Goal: Task Accomplishment & Management: Use online tool/utility

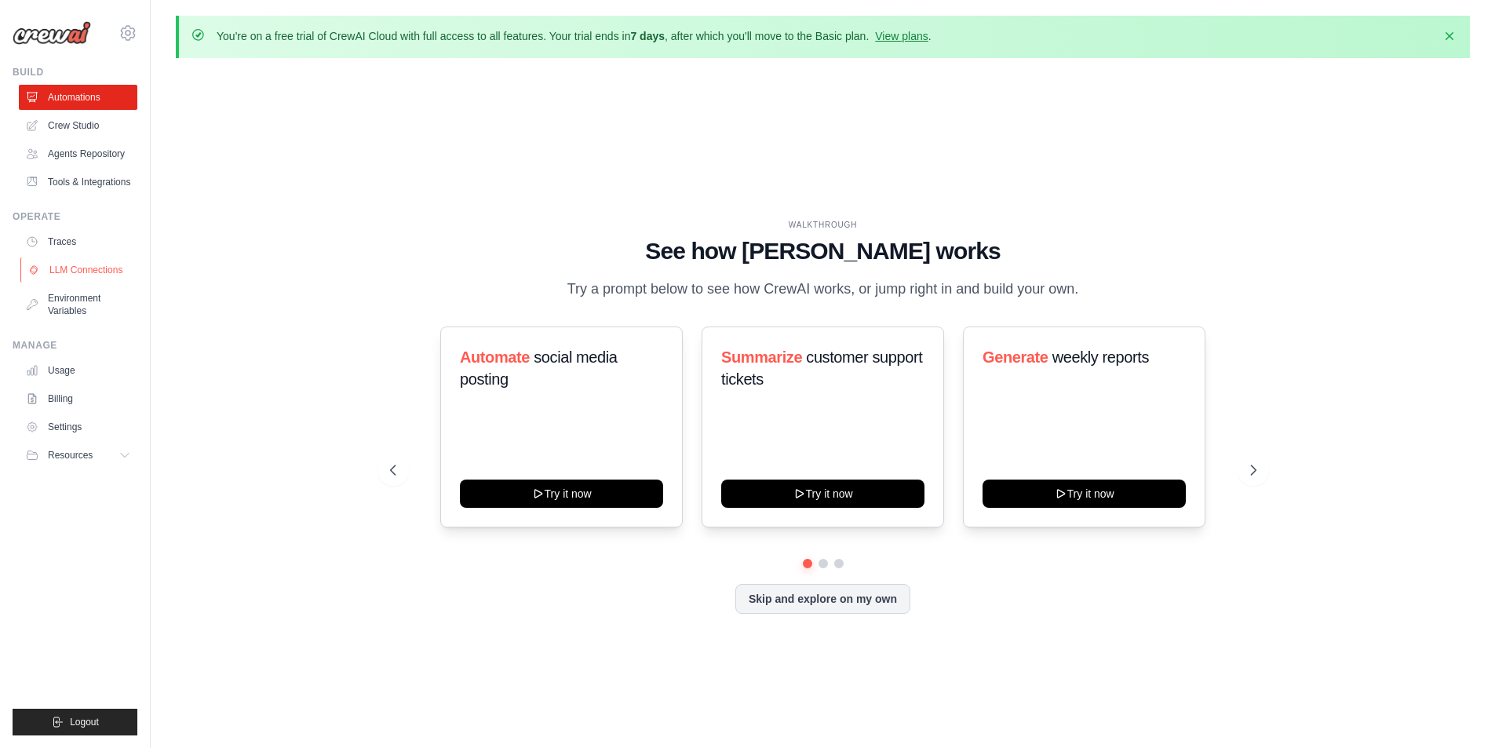
click at [104, 268] on link "LLM Connections" at bounding box center [79, 269] width 118 height 25
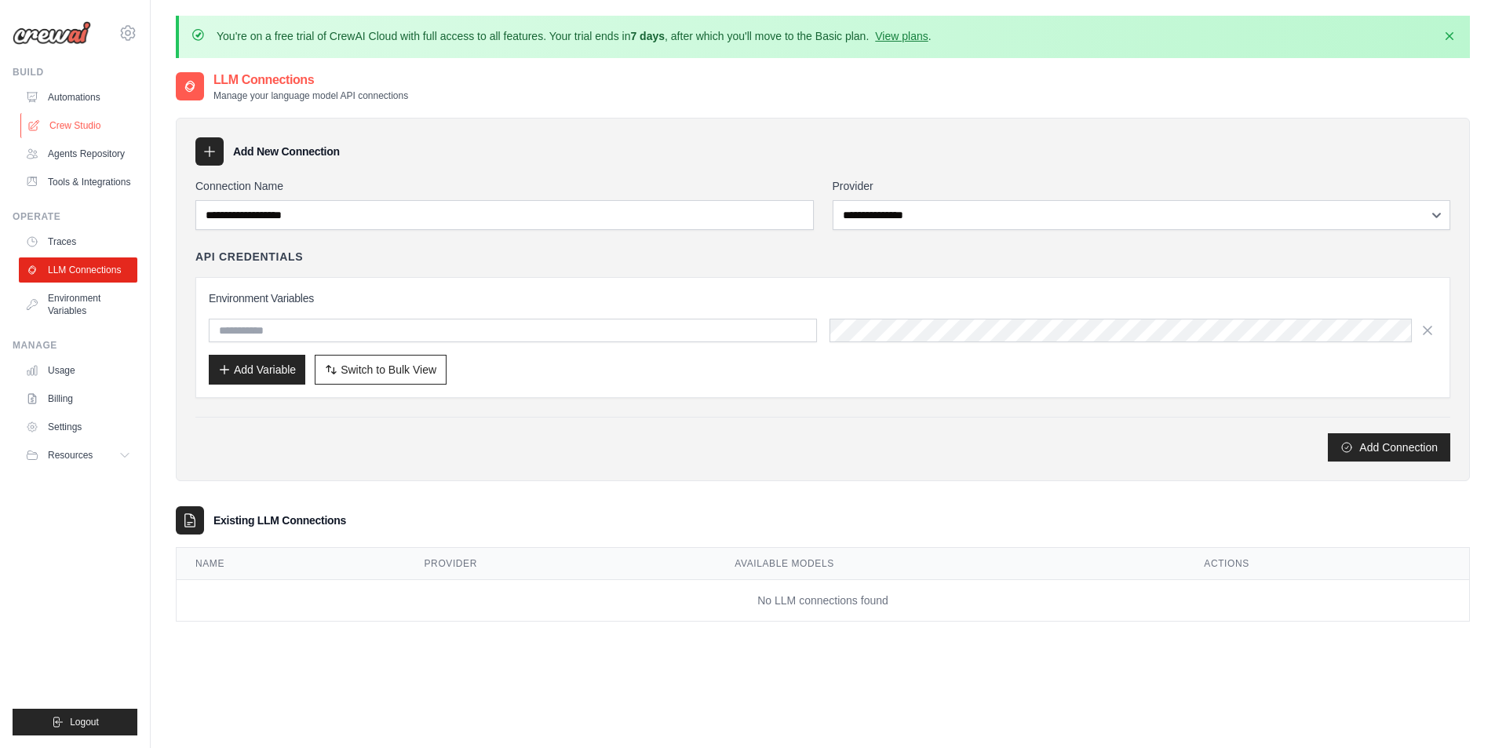
click at [71, 116] on link "Crew Studio" at bounding box center [79, 125] width 118 height 25
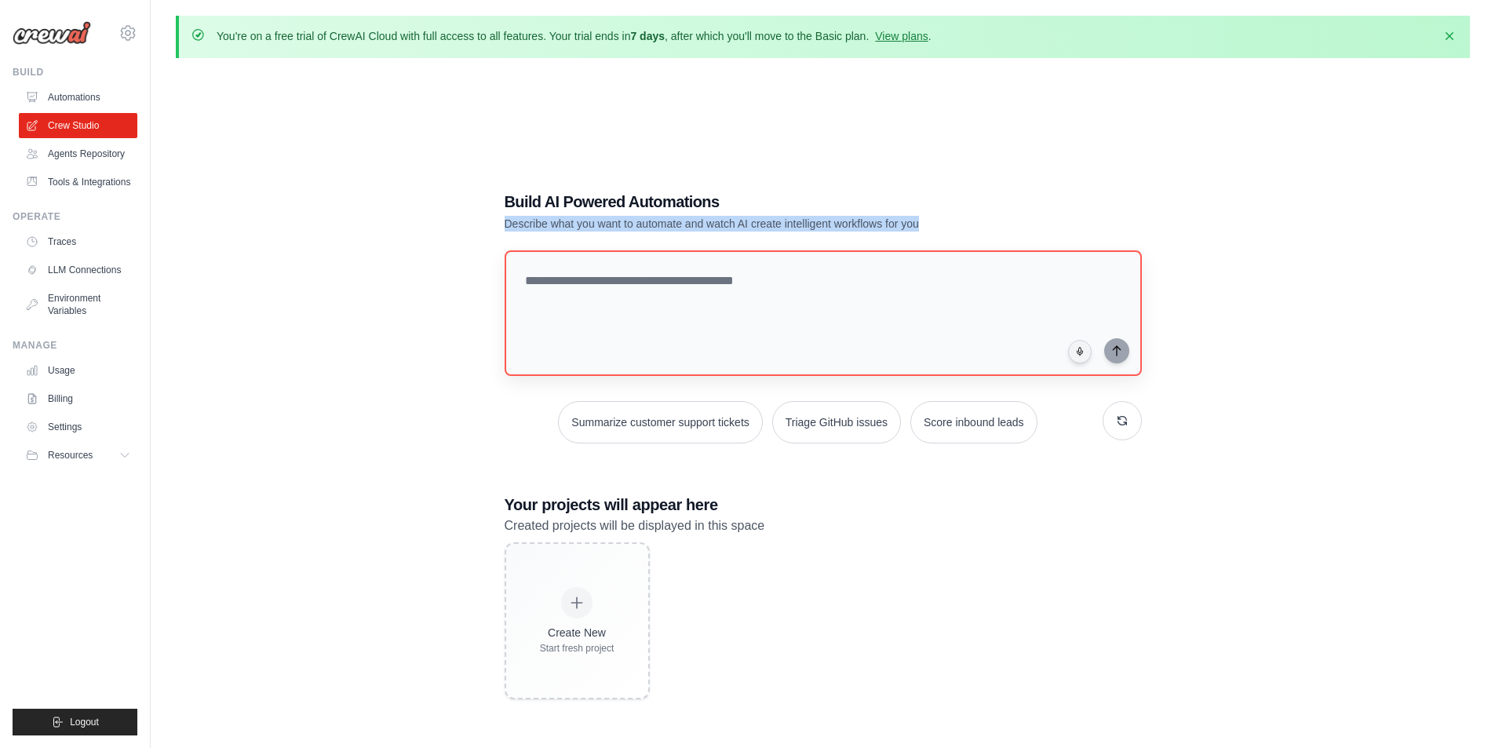
drag, startPoint x: 501, startPoint y: 222, endPoint x: 954, endPoint y: 269, distance: 455.2
click at [971, 234] on div "Build AI Powered Automations Describe what you want to automate and watch AI cr…" at bounding box center [823, 445] width 675 height 559
click at [854, 362] on textarea at bounding box center [822, 313] width 643 height 127
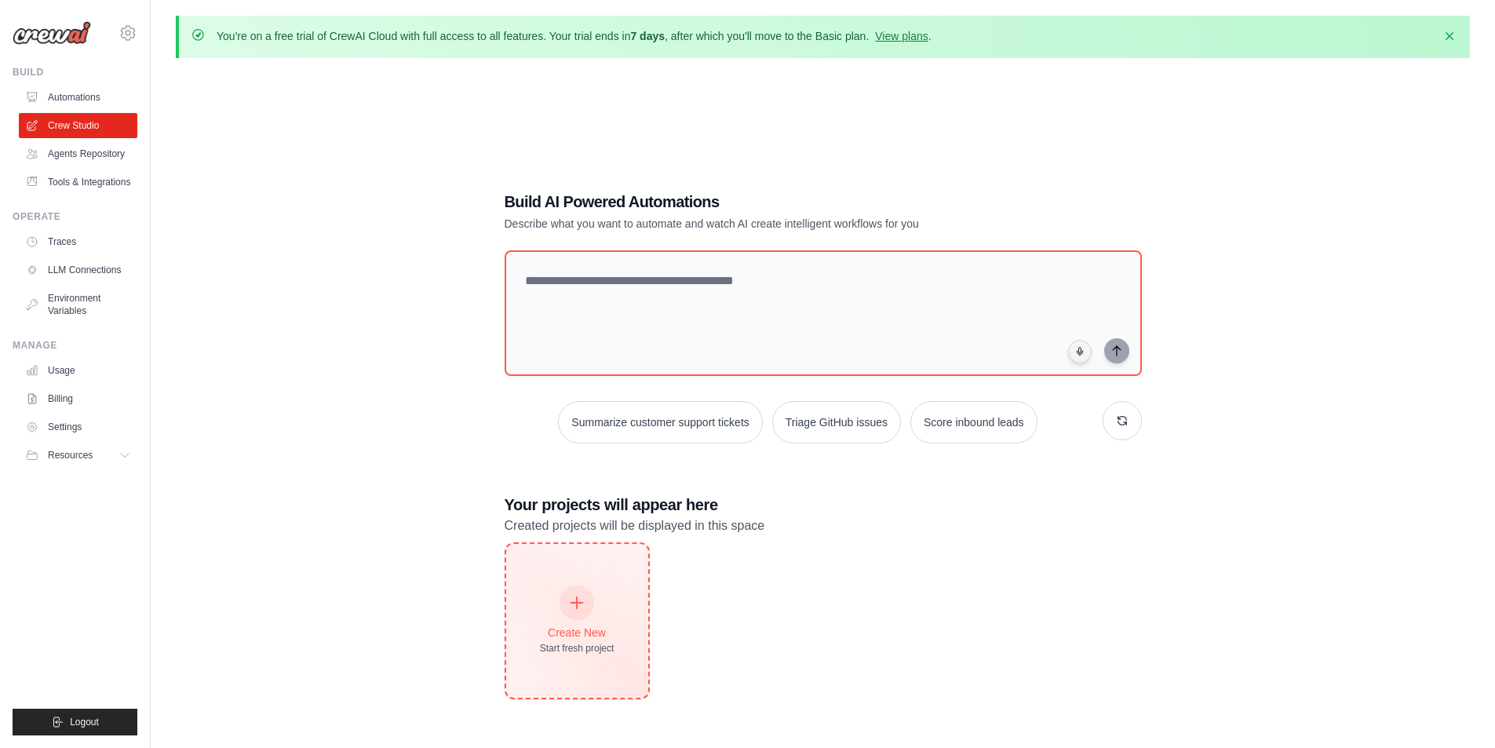
click at [614, 645] on div "Create New Start fresh project" at bounding box center [577, 621] width 142 height 154
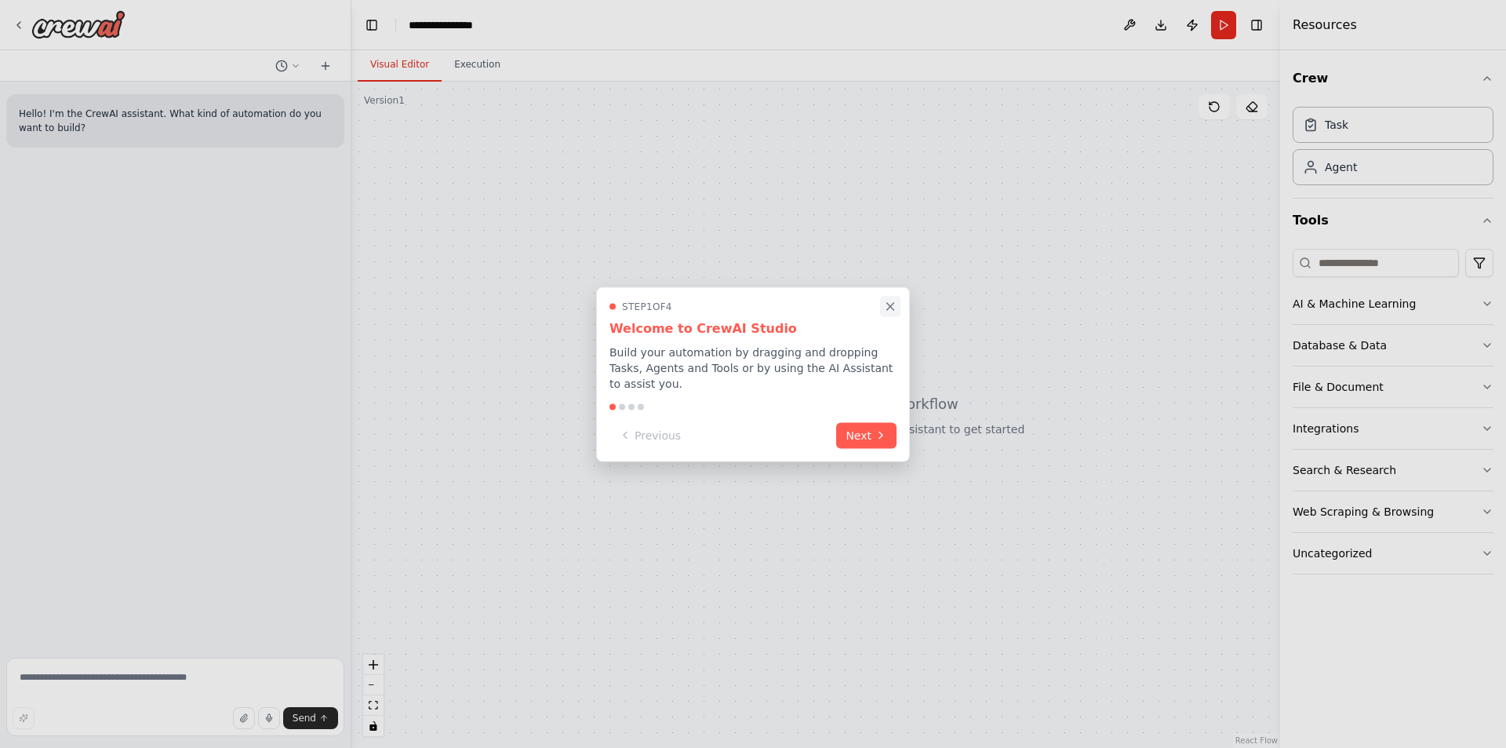
click at [882, 307] on button "Close walkthrough" at bounding box center [890, 306] width 20 height 20
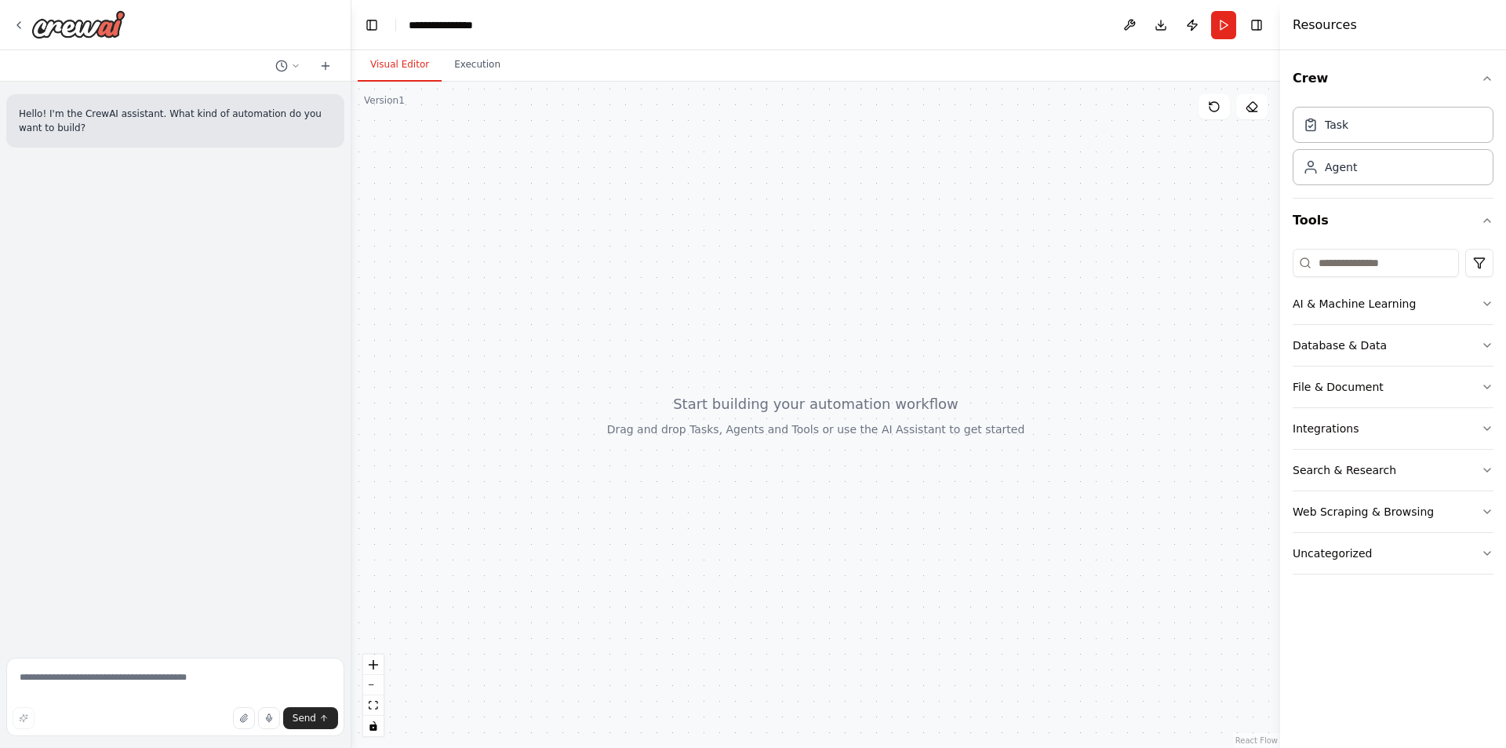
click at [886, 312] on div at bounding box center [816, 415] width 929 height 666
click at [1360, 429] on button "Integrations" at bounding box center [1393, 428] width 201 height 41
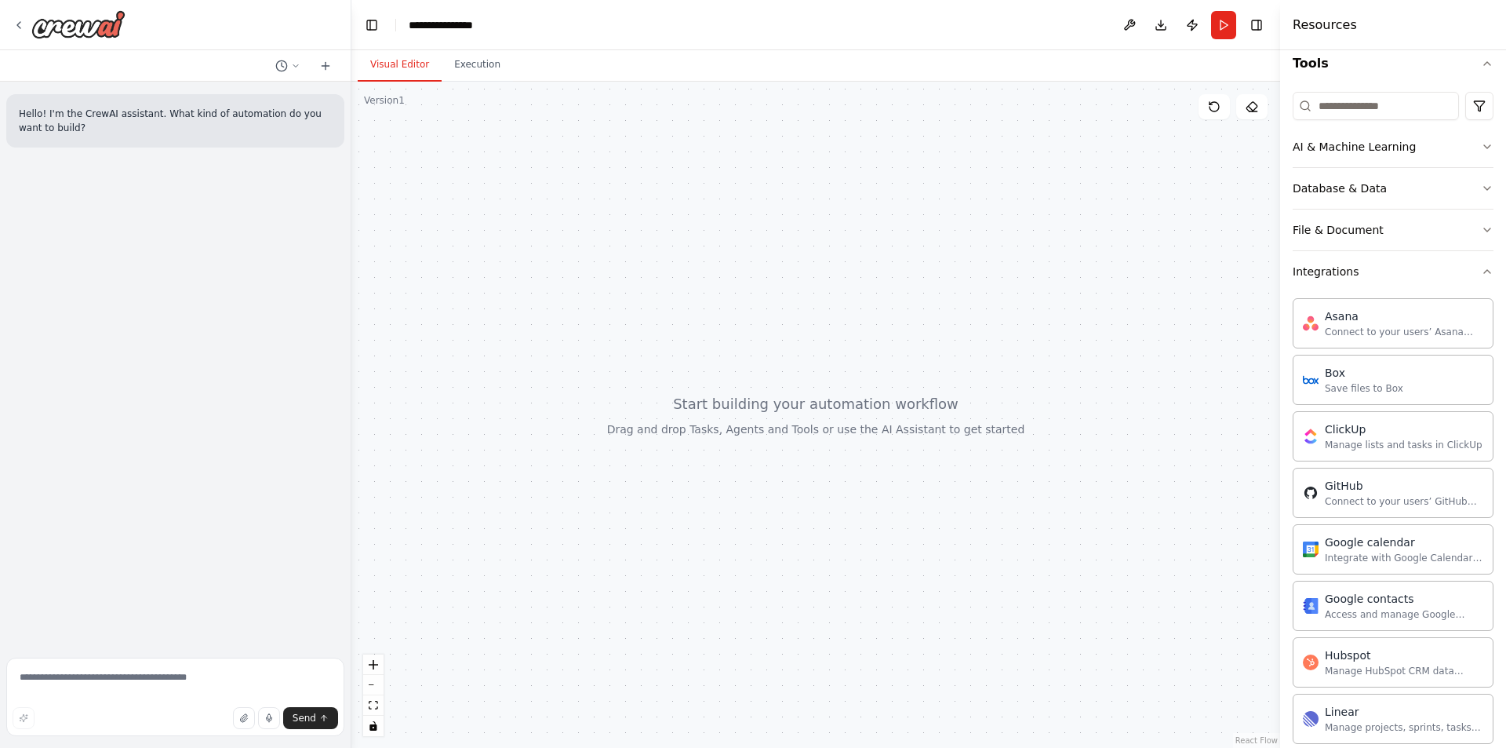
scroll to position [78, 0]
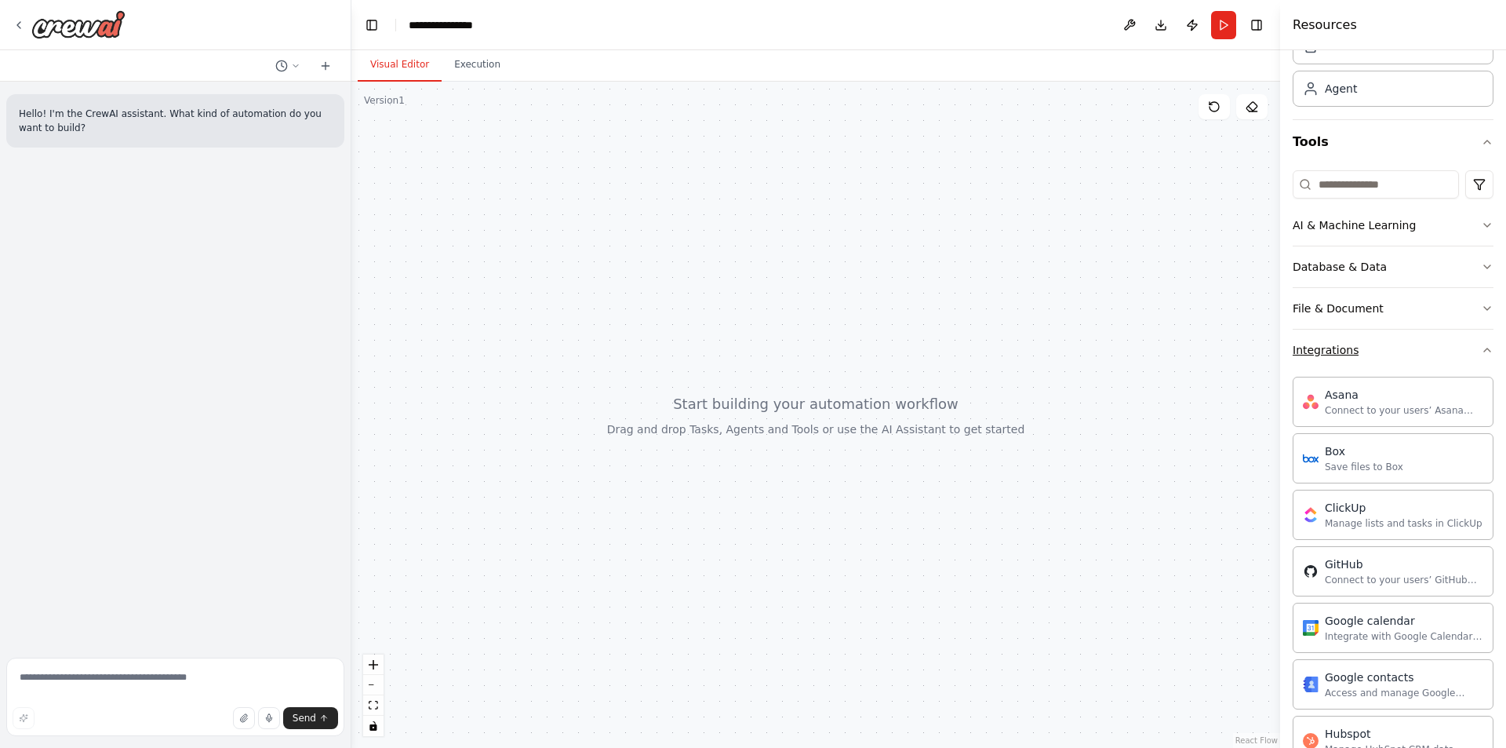
click at [1349, 344] on div "Integrations" at bounding box center [1326, 350] width 66 height 16
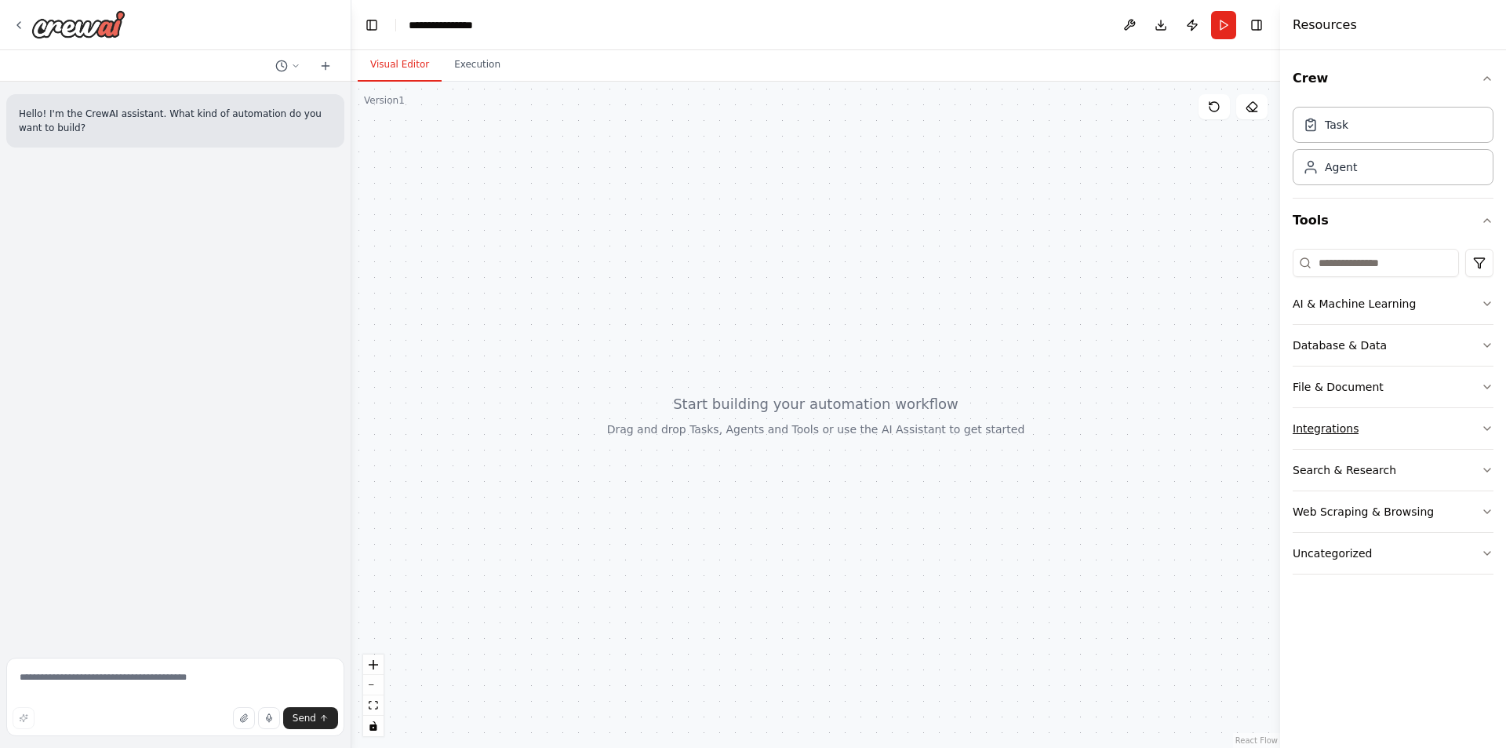
click at [1345, 419] on button "Integrations" at bounding box center [1393, 428] width 201 height 41
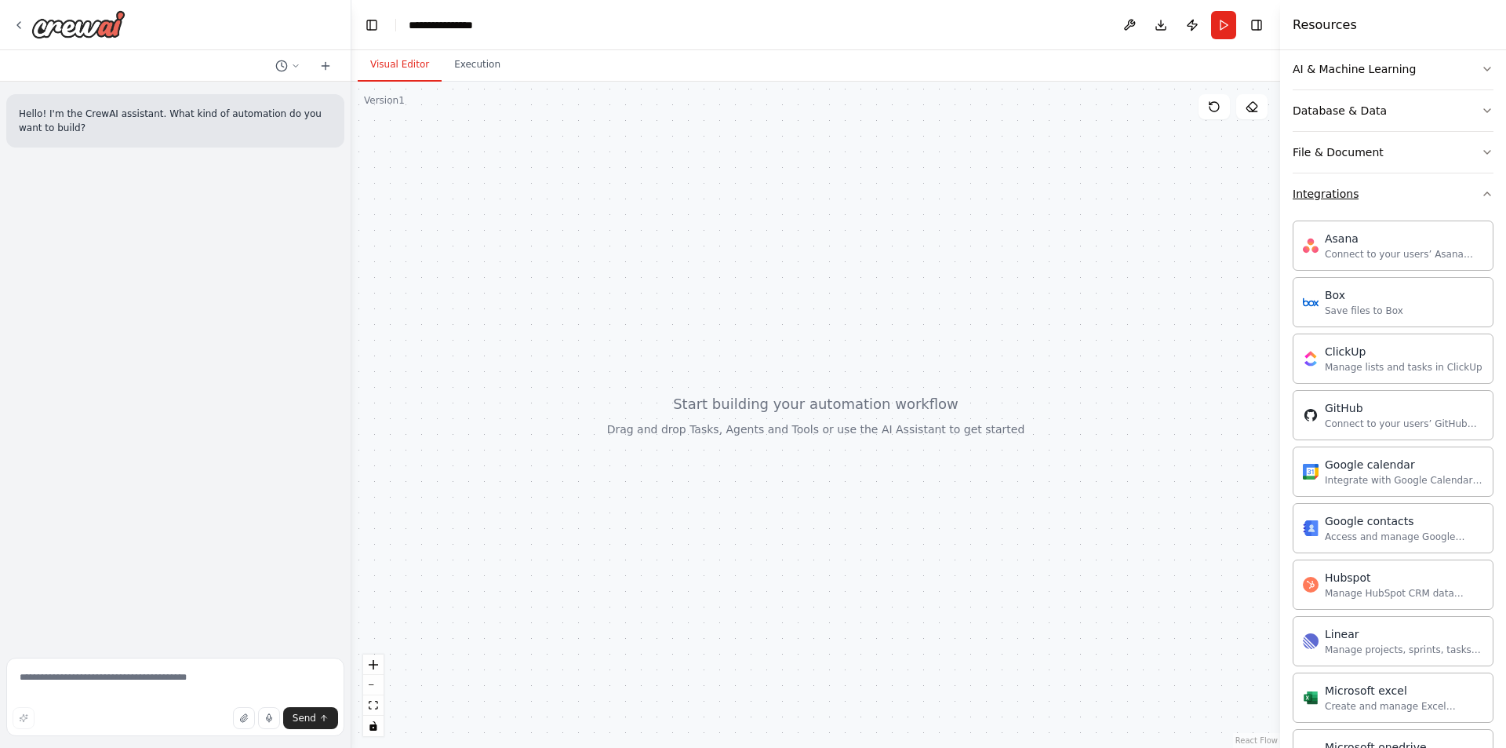
scroll to position [235, 0]
click at [1309, 472] on img at bounding box center [1311, 470] width 16 height 16
click at [1348, 492] on div "Google calendar Integrate with Google Calendar to manage events, check availabi…" at bounding box center [1393, 470] width 201 height 50
click at [720, 290] on div at bounding box center [816, 415] width 929 height 666
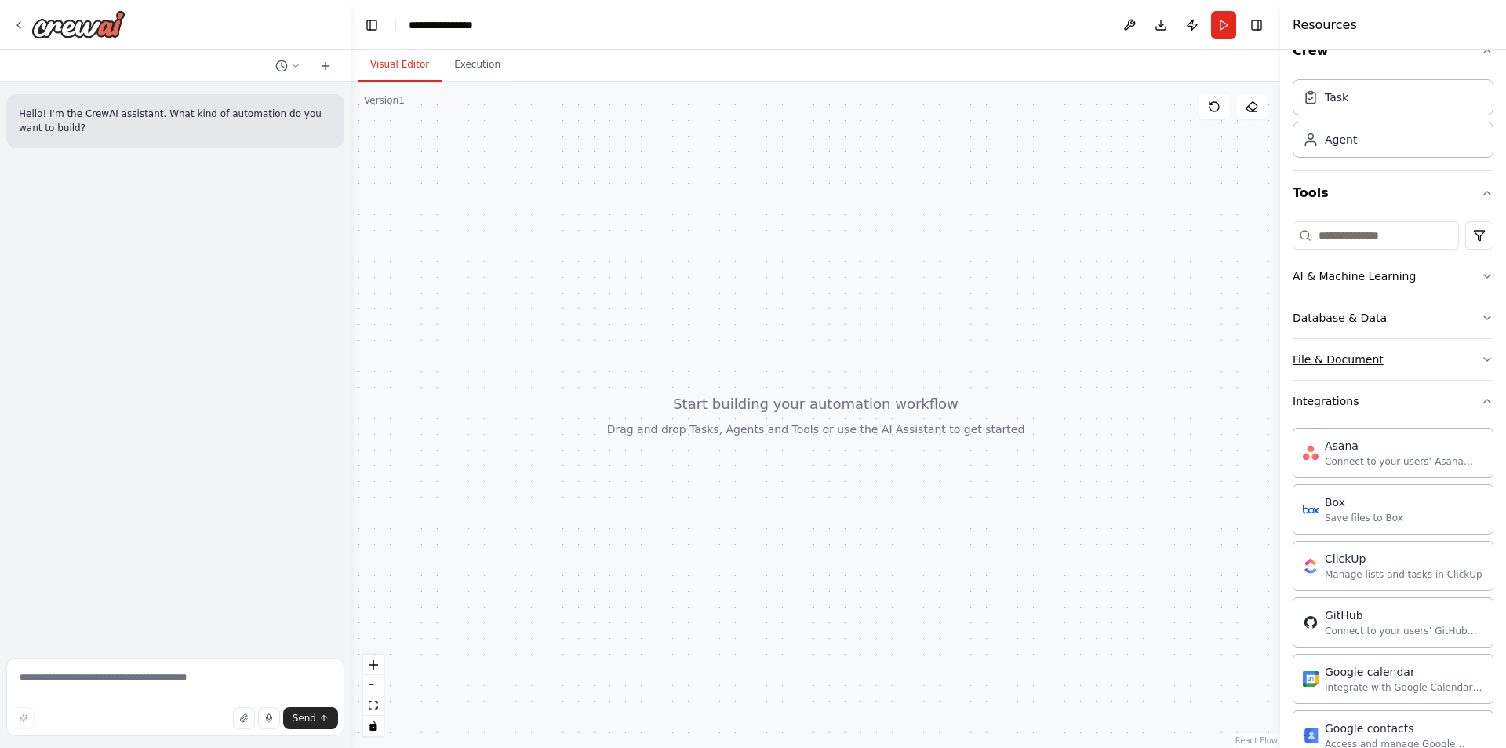
scroll to position [0, 0]
